Goal: Find specific page/section: Find specific page/section

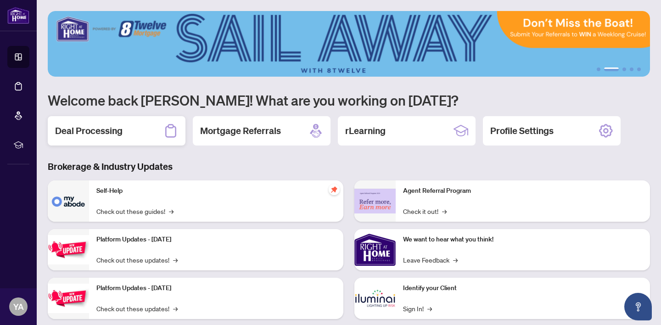
click at [169, 131] on icon at bounding box center [170, 131] width 15 height 15
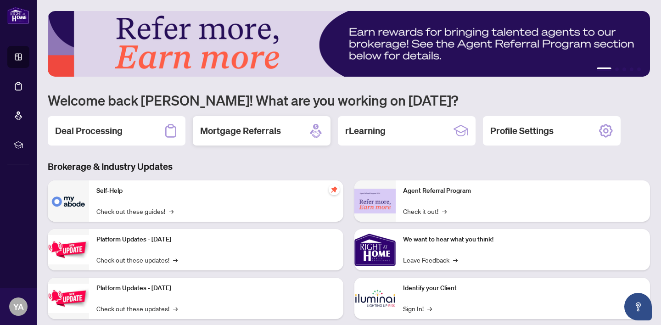
click at [257, 130] on h2 "Mortgage Referrals" at bounding box center [240, 130] width 81 height 13
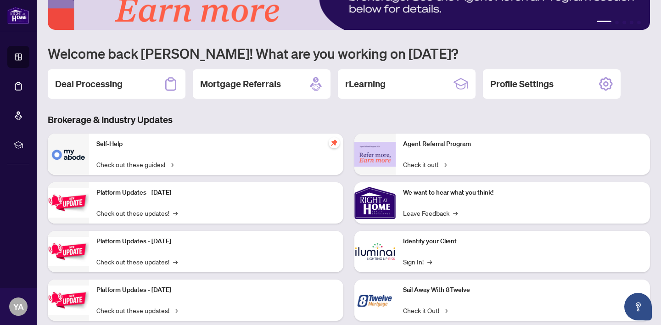
scroll to position [53, 0]
